Goal: Check status: Check status

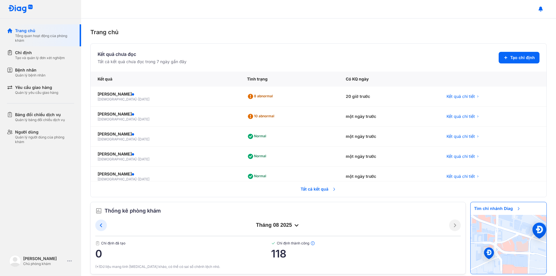
click at [310, 190] on span "Tất cả kết quả" at bounding box center [318, 189] width 43 height 13
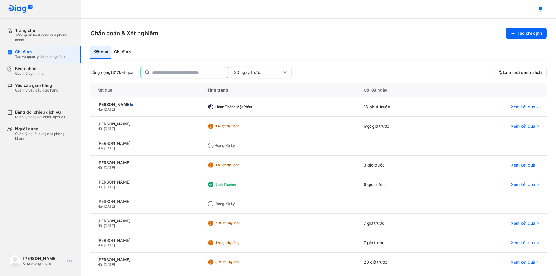
click at [167, 73] on input "text" at bounding box center [188, 72] width 72 height 10
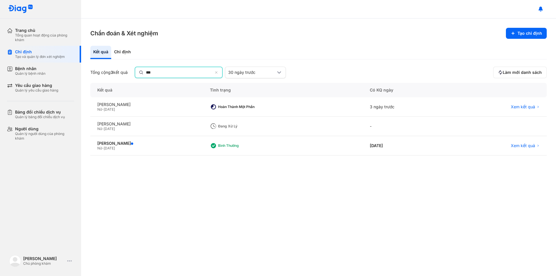
type input "***"
